Goal: Information Seeking & Learning: Learn about a topic

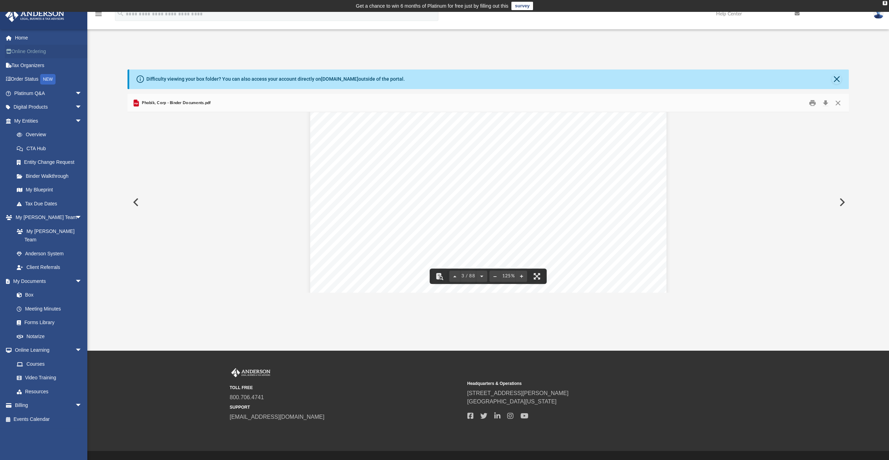
scroll to position [1167, 0]
click at [23, 40] on link "Home" at bounding box center [49, 38] width 88 height 14
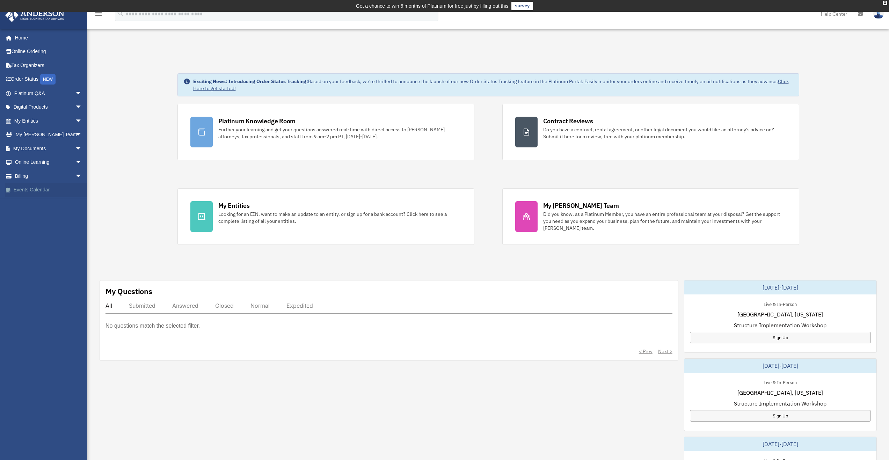
click at [44, 190] on link "Events Calendar" at bounding box center [49, 190] width 88 height 14
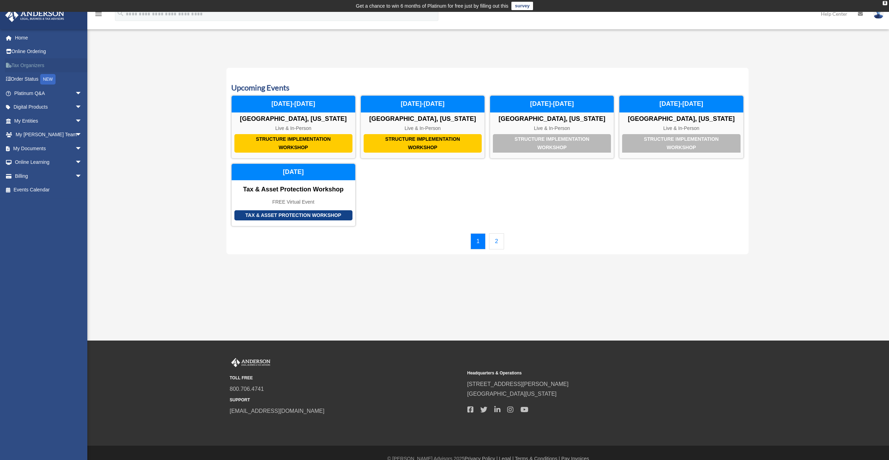
click at [40, 65] on link "Tax Organizers" at bounding box center [49, 65] width 88 height 14
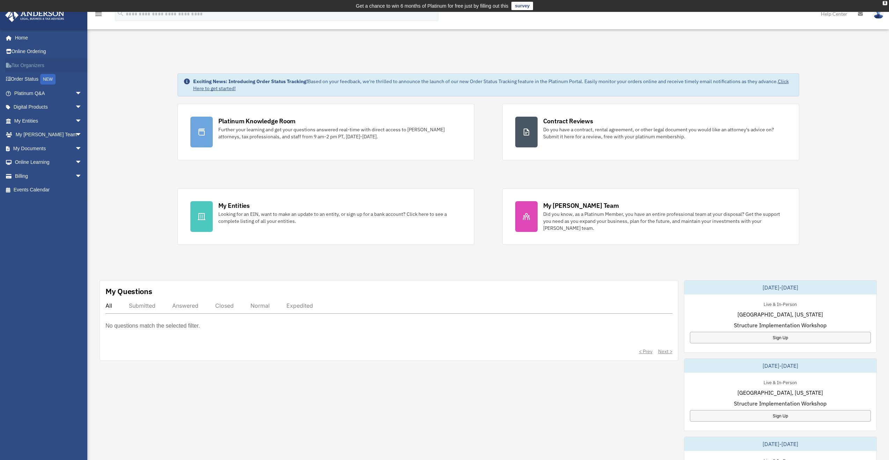
click at [21, 62] on link "Tax Organizers" at bounding box center [49, 65] width 88 height 14
click at [37, 65] on link "Tax Organizers" at bounding box center [49, 65] width 88 height 14
click at [45, 151] on link "My Documents arrow_drop_down" at bounding box center [49, 149] width 88 height 14
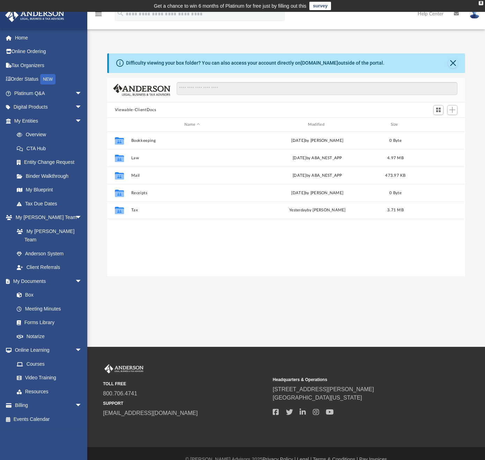
scroll to position [153, 353]
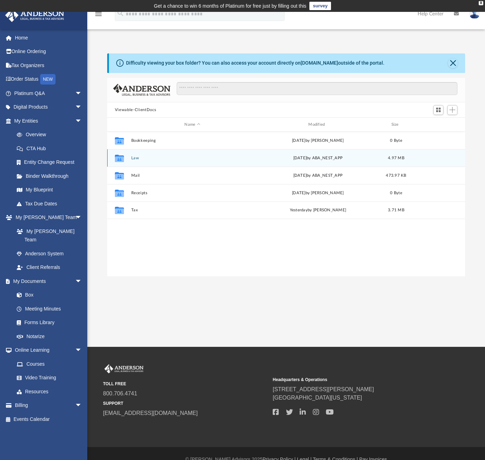
click at [138, 157] on button "Law" at bounding box center [192, 158] width 123 height 5
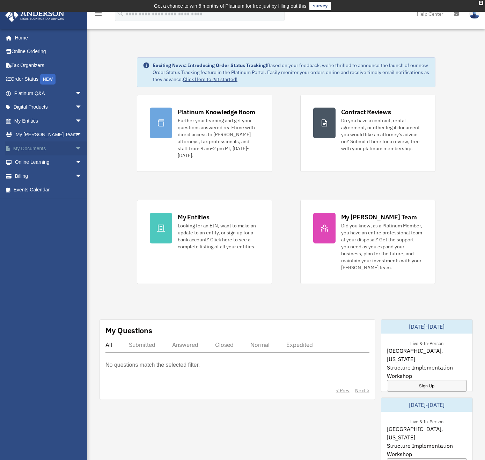
click at [34, 150] on link "My Documents arrow_drop_down" at bounding box center [49, 149] width 88 height 14
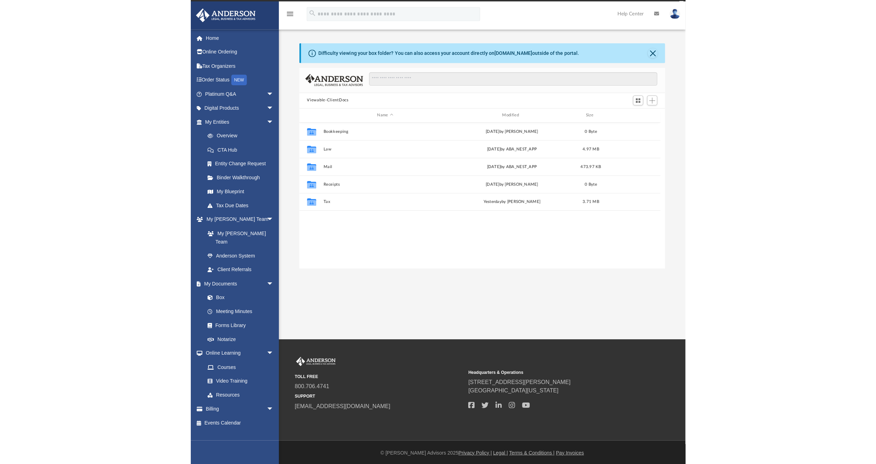
scroll to position [6, 6]
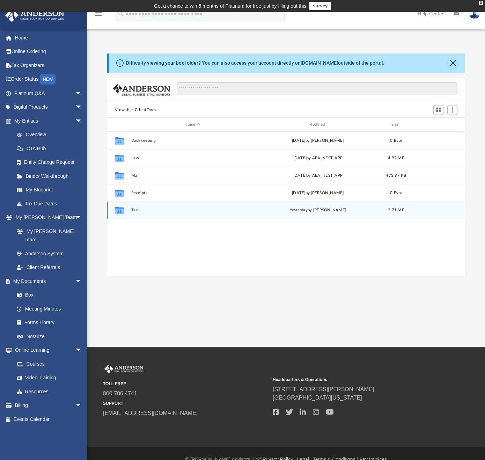
click at [128, 212] on div "Collaborated Folder" at bounding box center [119, 210] width 17 height 11
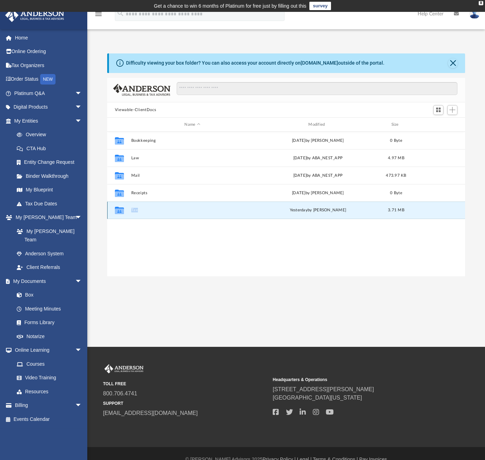
click at [128, 212] on div "Collaborated Folder" at bounding box center [119, 210] width 17 height 11
click at [121, 209] on icon "grid" at bounding box center [119, 212] width 9 height 6
click at [123, 212] on icon "grid" at bounding box center [119, 212] width 9 height 6
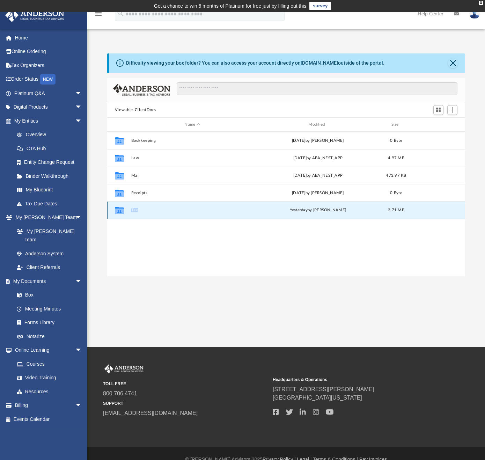
click at [137, 211] on button "Tax" at bounding box center [192, 210] width 123 height 5
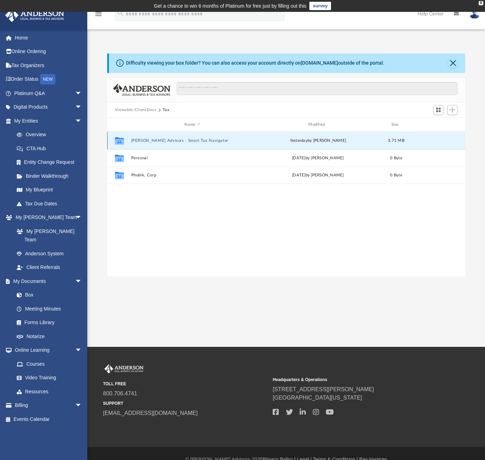
click at [137, 140] on button "Anderson Advisors - Smart Tax Navigator" at bounding box center [192, 140] width 123 height 5
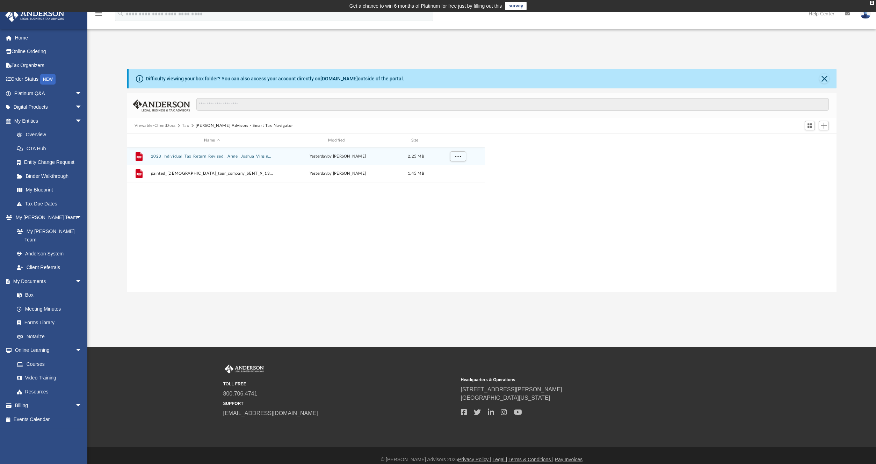
scroll to position [153, 704]
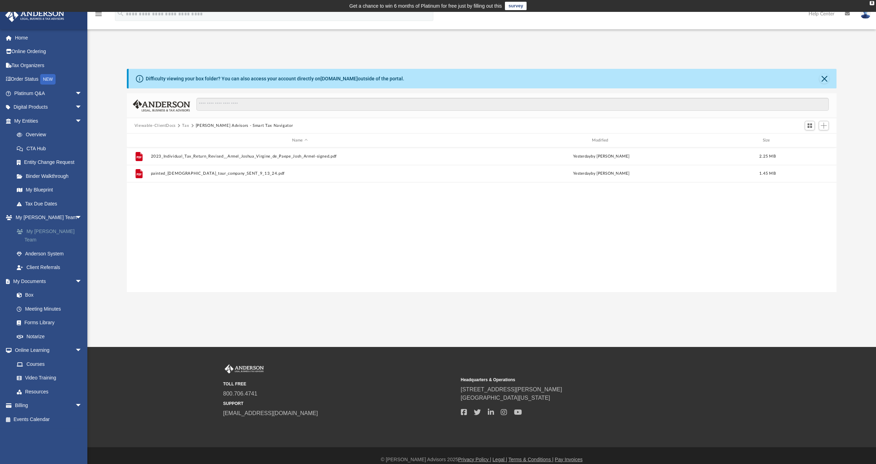
click at [48, 232] on link "My [PERSON_NAME] Team" at bounding box center [51, 235] width 83 height 22
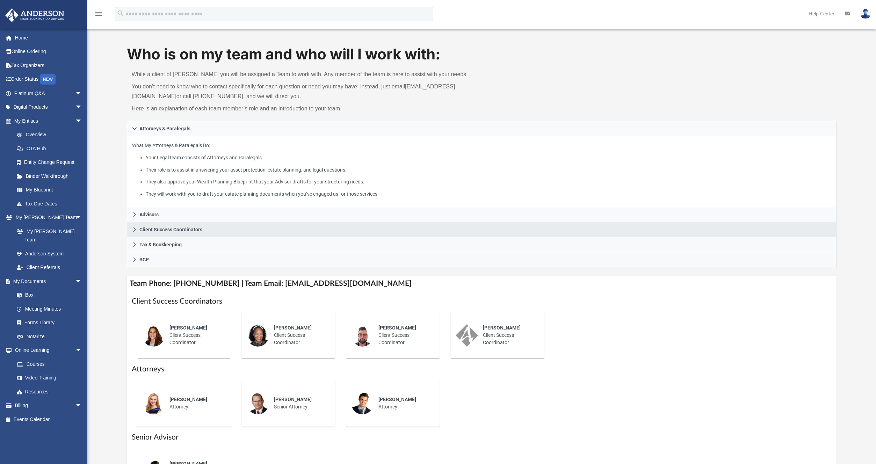
scroll to position [26, 0]
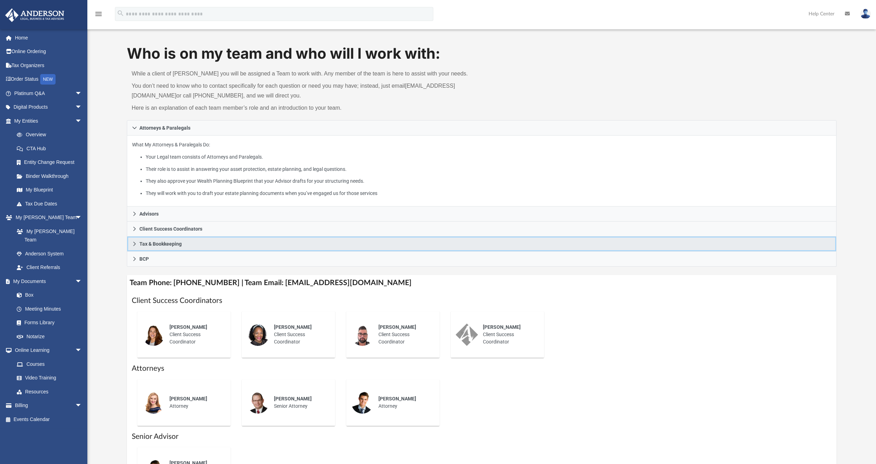
click at [145, 246] on link "Tax & Bookkeeping" at bounding box center [482, 244] width 710 height 15
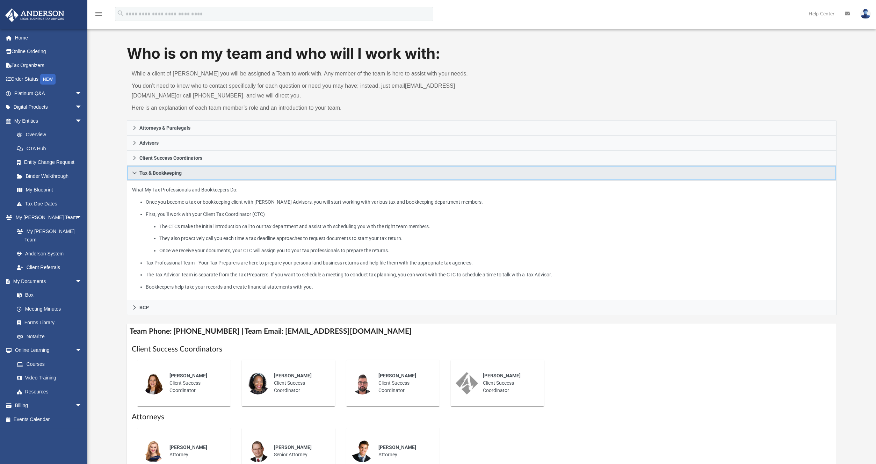
click at [136, 172] on icon at bounding box center [134, 173] width 5 height 5
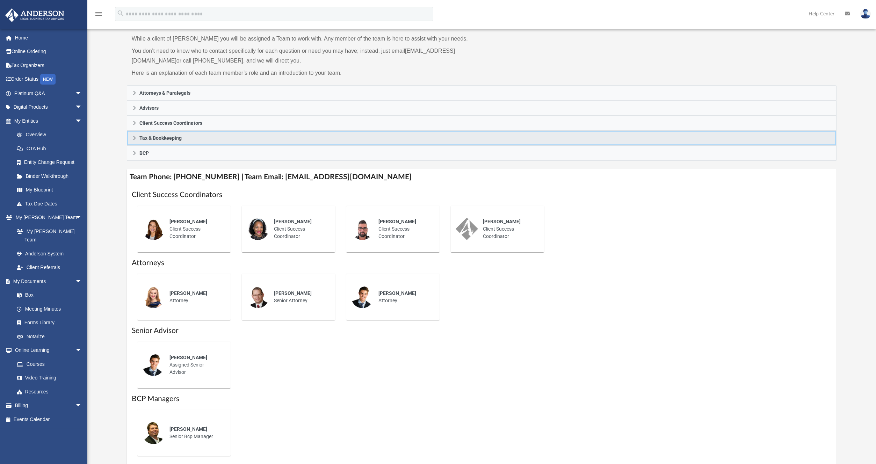
scroll to position [103, 0]
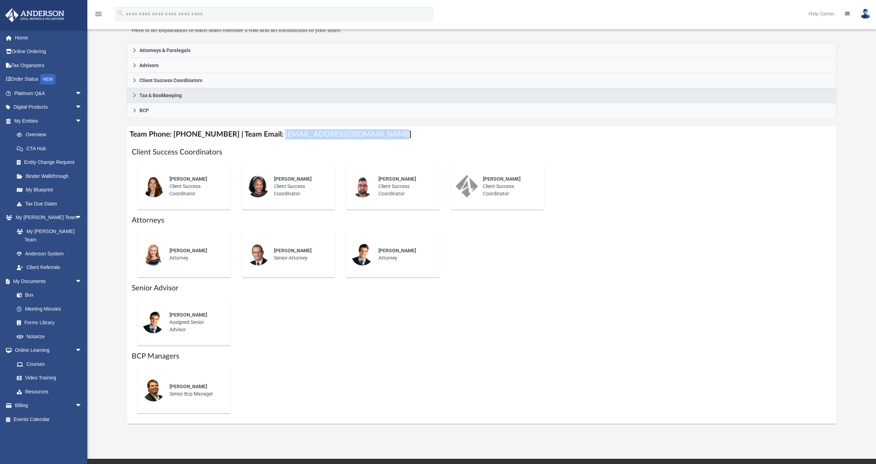
drag, startPoint x: 270, startPoint y: 135, endPoint x: 387, endPoint y: 135, distance: 116.4
click at [387, 135] on h4 "Team Phone: (725) 201-7545 | Team Email: myteam@andersonadvisors.com" at bounding box center [482, 134] width 710 height 16
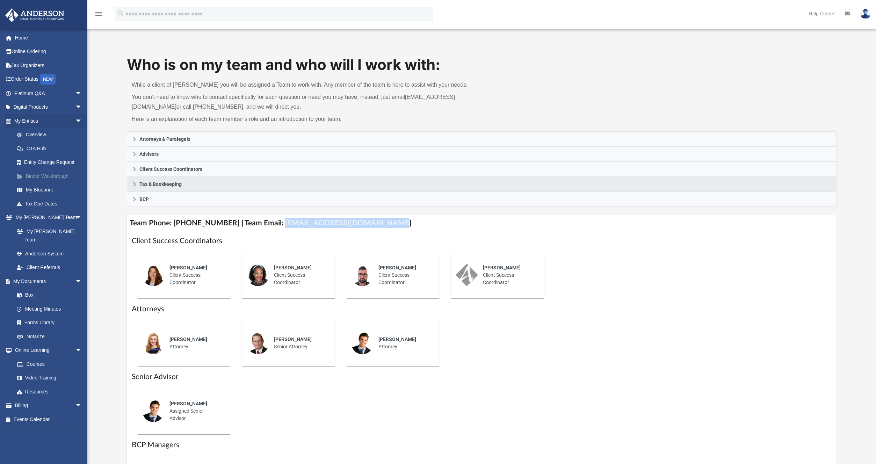
scroll to position [12, 0]
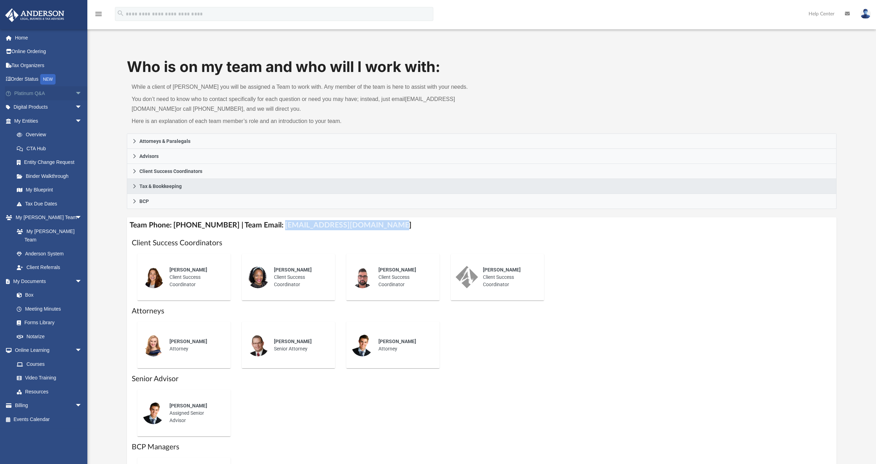
click at [33, 94] on link "Platinum Q&A arrow_drop_down" at bounding box center [49, 93] width 88 height 14
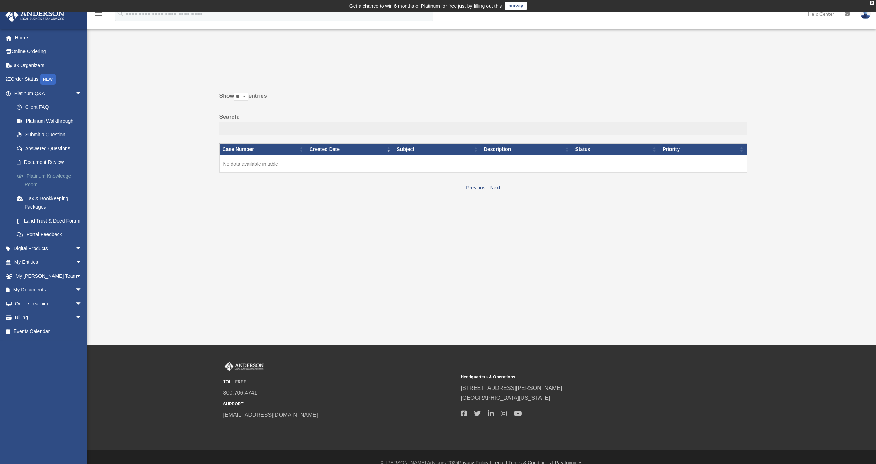
click at [38, 176] on link "Platinum Knowledge Room" at bounding box center [51, 180] width 83 height 22
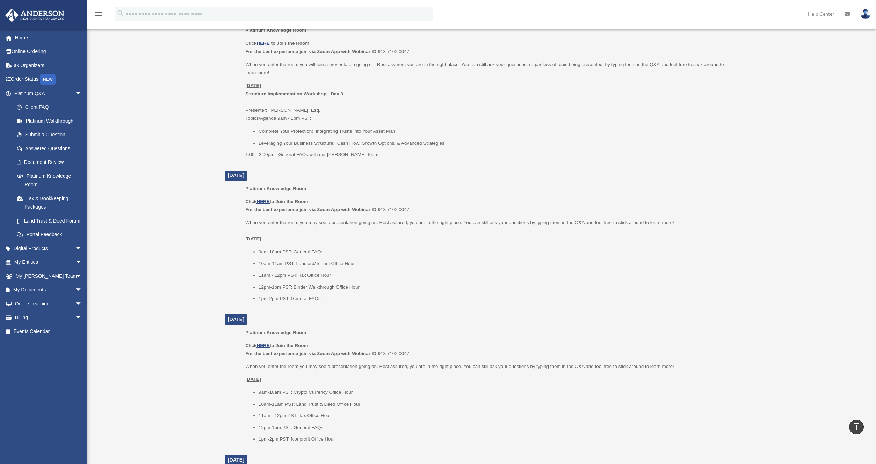
scroll to position [587, 0]
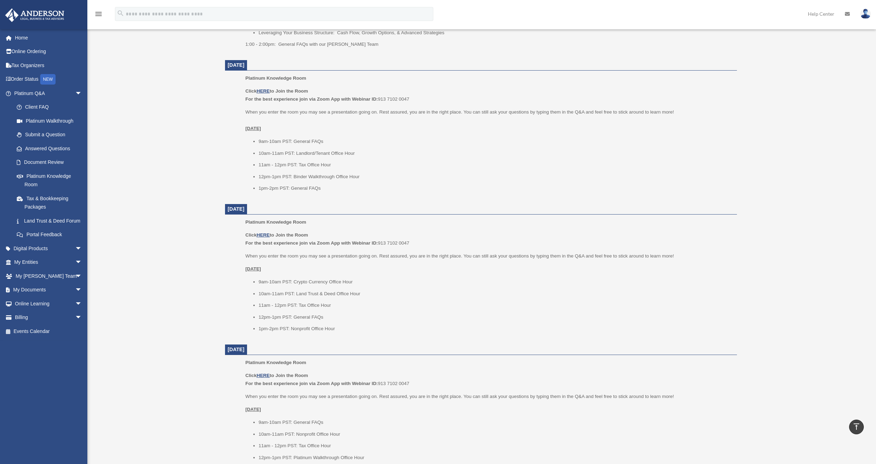
drag, startPoint x: 270, startPoint y: 205, endPoint x: 223, endPoint y: 210, distance: 47.0
drag, startPoint x: 276, startPoint y: 69, endPoint x: 208, endPoint y: 71, distance: 68.5
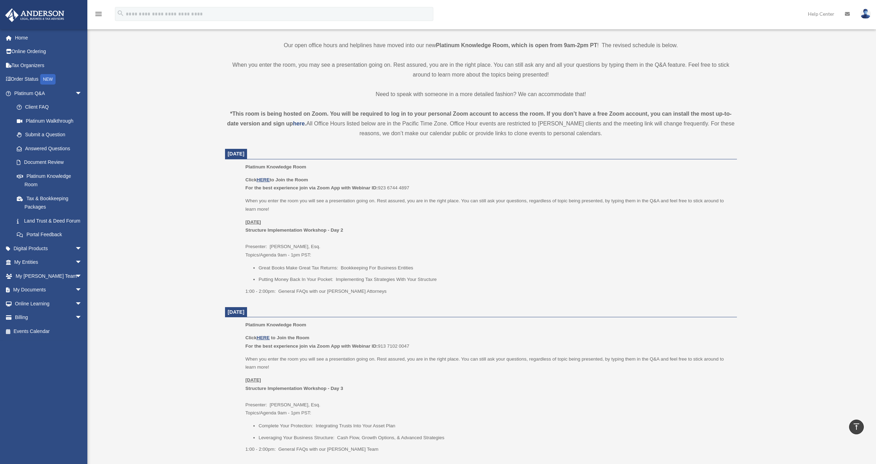
scroll to position [164, 0]
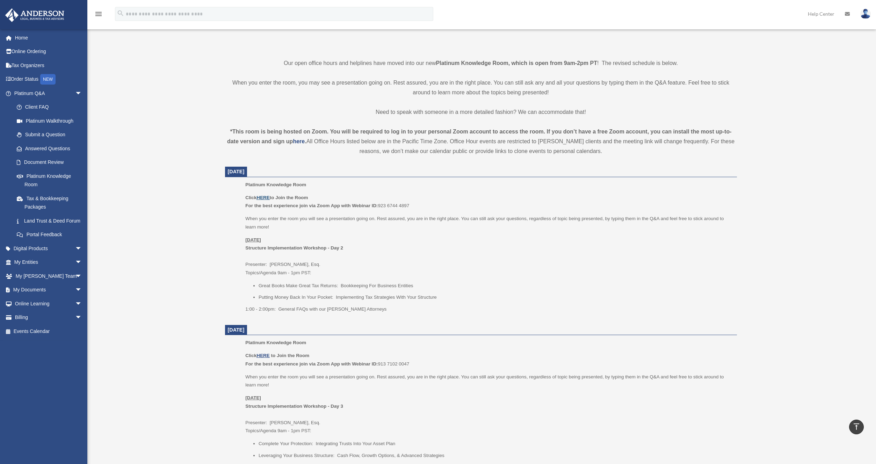
click at [267, 197] on u "HERE" at bounding box center [262, 197] width 13 height 5
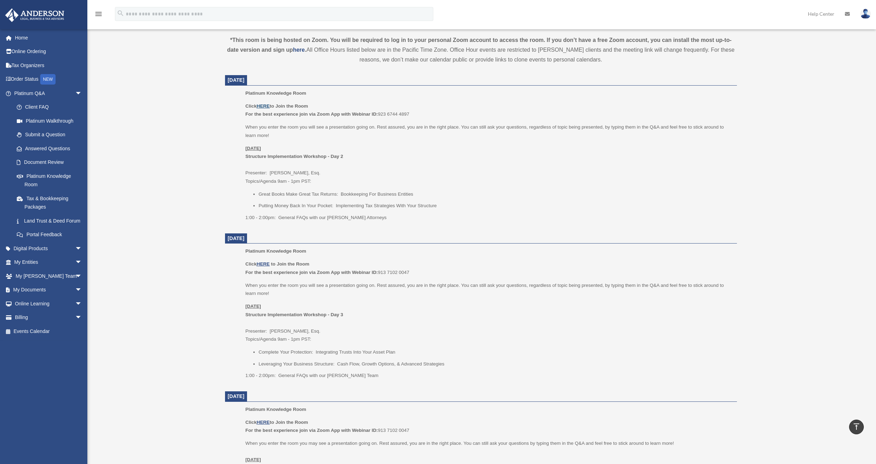
scroll to position [254, 0]
